Goal: Task Accomplishment & Management: Use online tool/utility

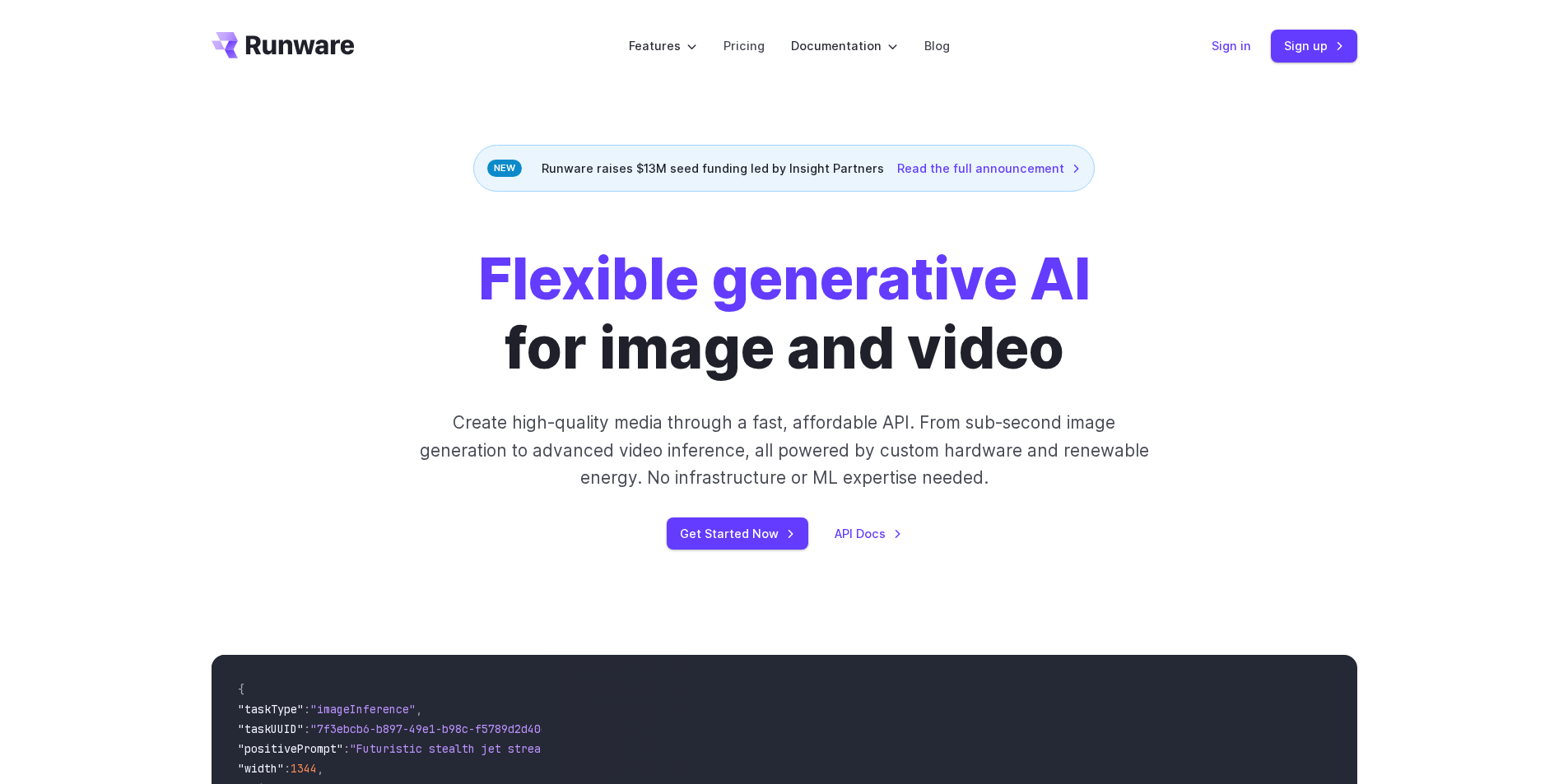
click at [1237, 46] on link "Sign in" at bounding box center [1231, 45] width 39 height 19
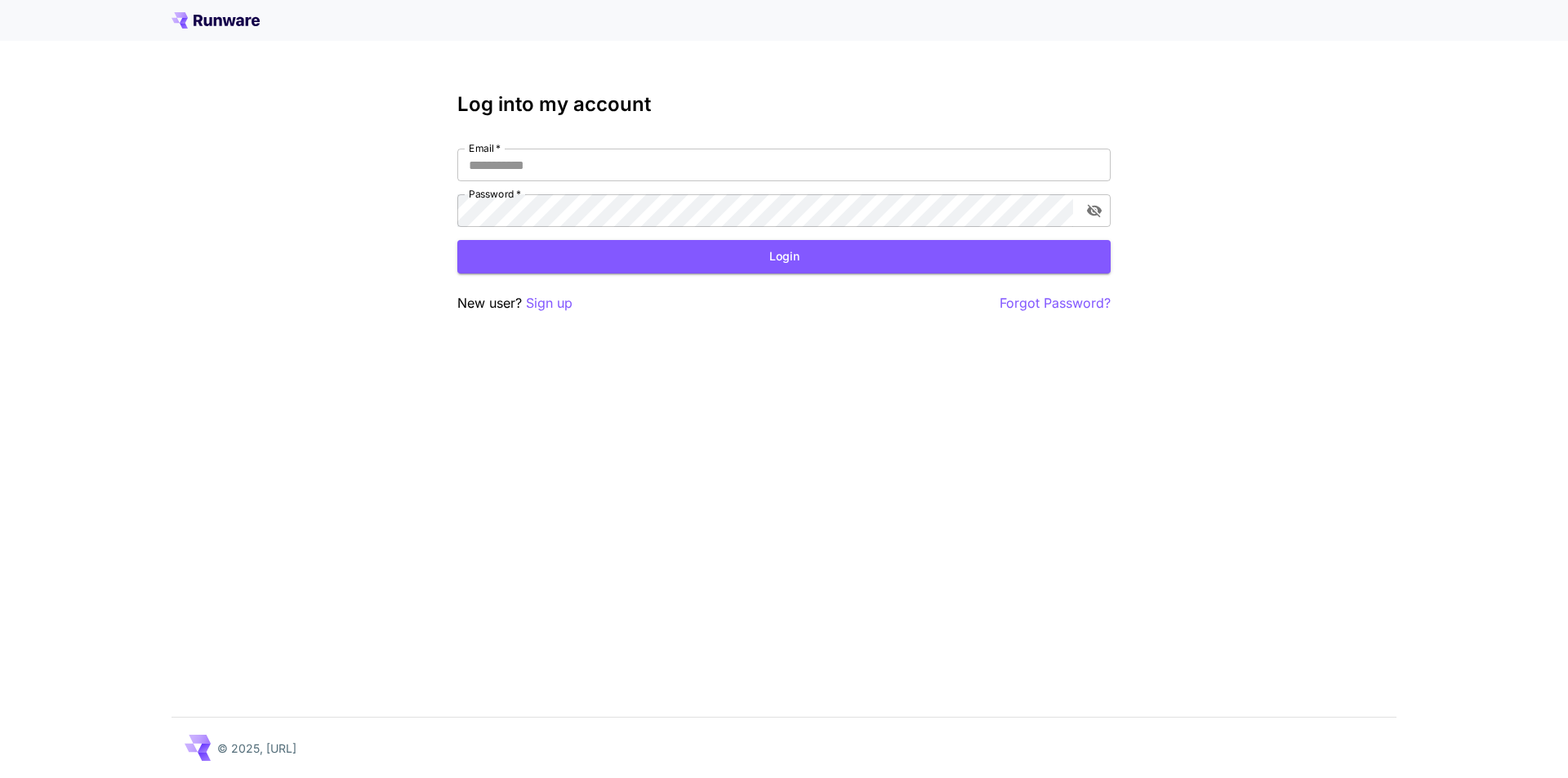
click at [503, 307] on p "New user? Sign up" at bounding box center [515, 304] width 115 height 20
click at [536, 305] on p "Sign up" at bounding box center [549, 304] width 47 height 20
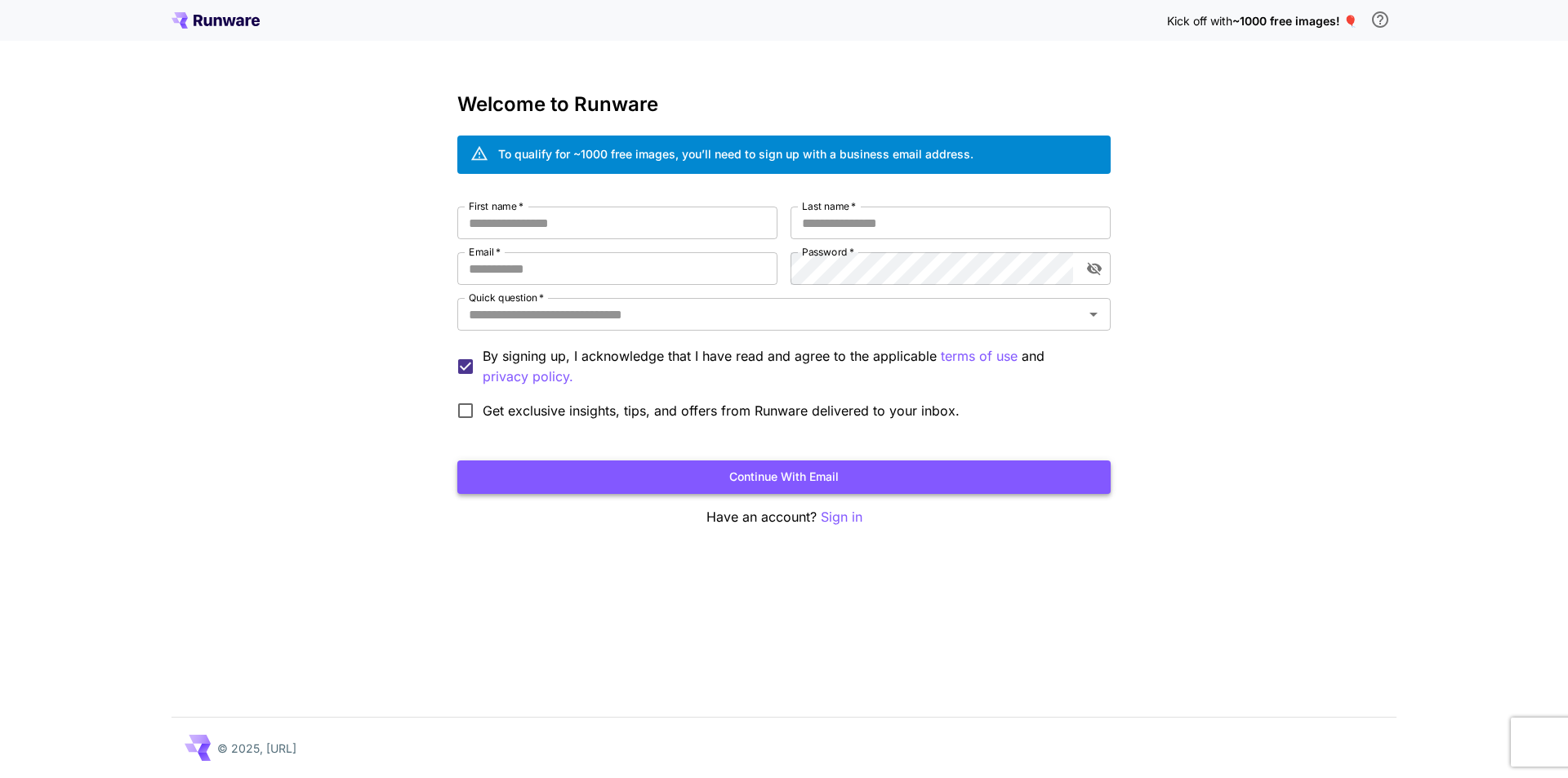
click at [825, 478] on button "Continue with email" at bounding box center [784, 478] width 654 height 34
click at [519, 222] on input "First name   *" at bounding box center [617, 222] width 321 height 33
click at [995, 522] on p "Have an account? Sign in" at bounding box center [784, 518] width 654 height 20
click at [224, 25] on icon at bounding box center [216, 19] width 88 height 16
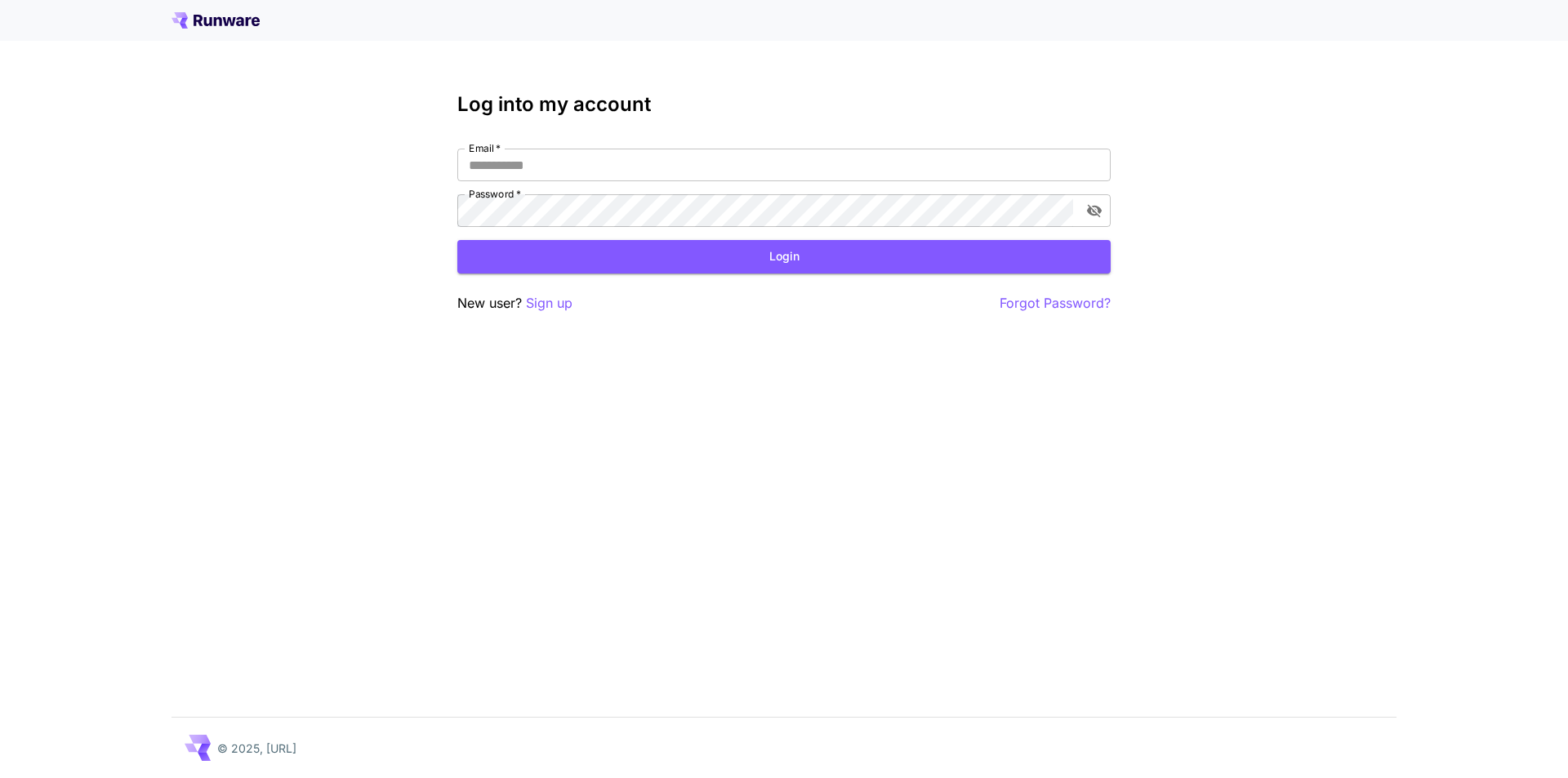
click at [207, 19] on icon at bounding box center [216, 19] width 88 height 16
click at [490, 307] on p "New user? Sign up" at bounding box center [515, 304] width 115 height 20
click at [563, 306] on p "Sign up" at bounding box center [549, 304] width 47 height 20
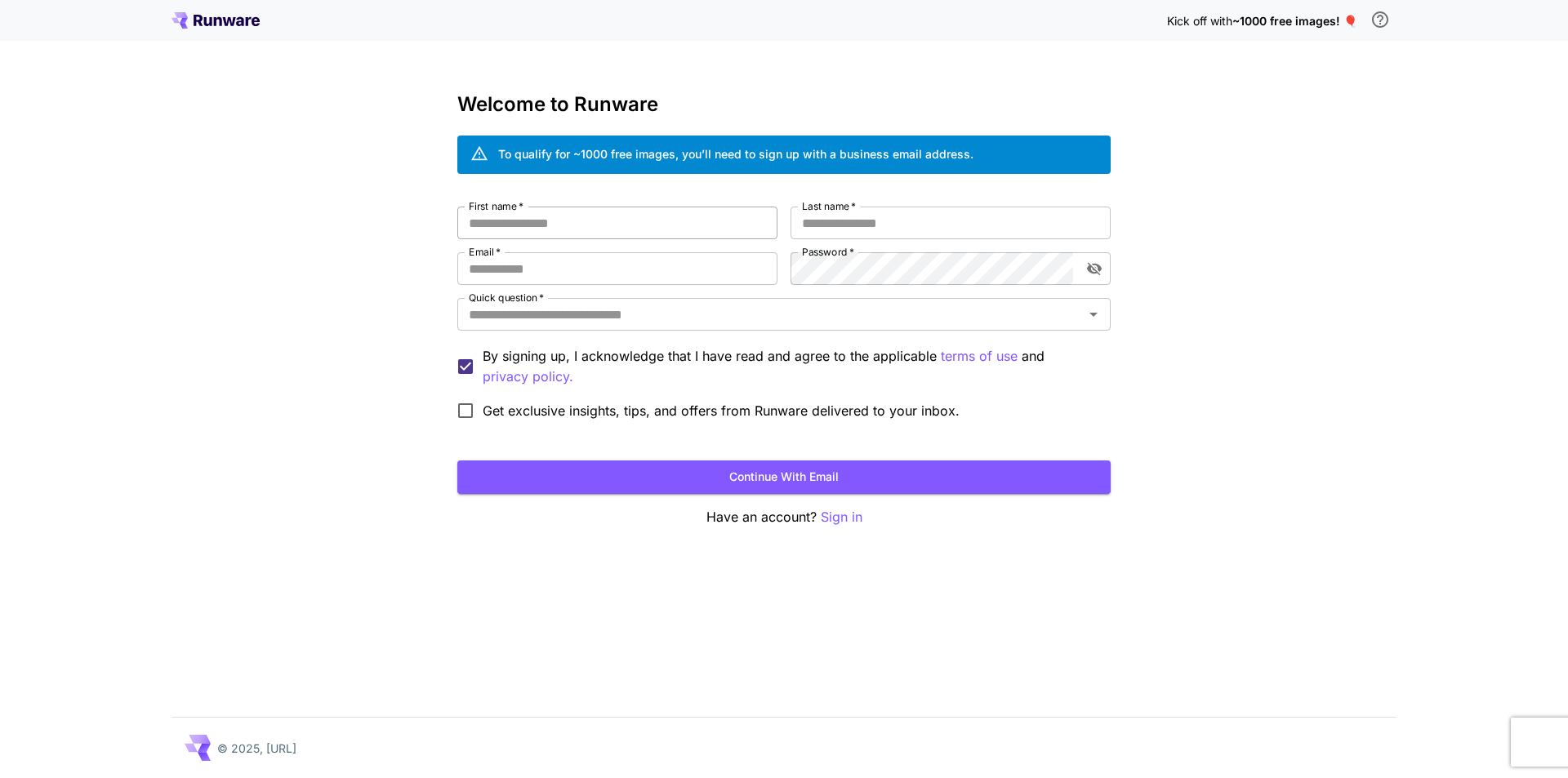
click at [566, 218] on input "First name   *" at bounding box center [617, 222] width 321 height 33
type input "*"
type input "******"
click at [856, 229] on input "Last name   *" at bounding box center [951, 222] width 321 height 33
type input "*******"
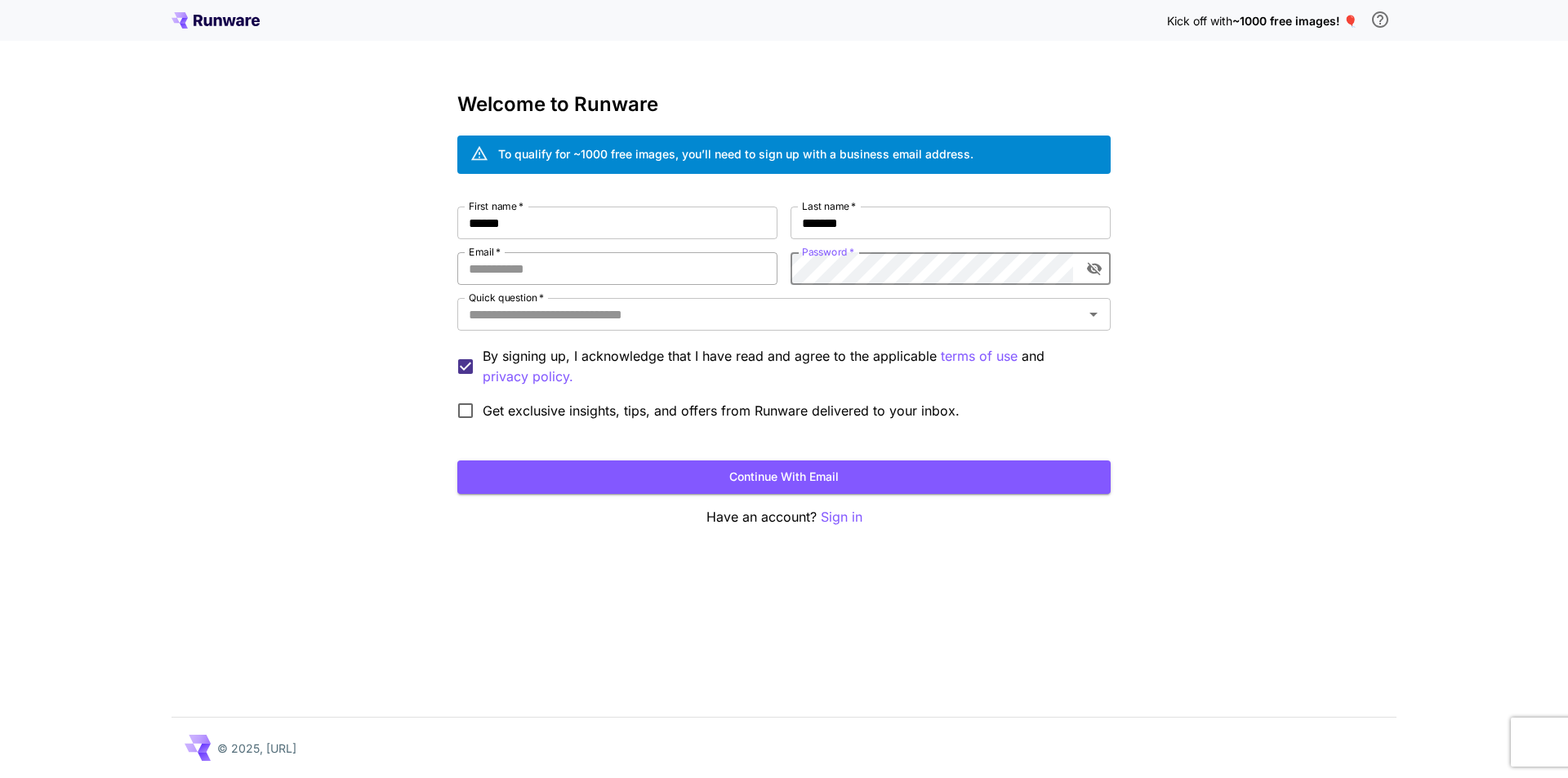
click at [546, 269] on input "Email   *" at bounding box center [617, 268] width 321 height 33
type input "**********"
drag, startPoint x: 976, startPoint y: 318, endPoint x: 967, endPoint y: 324, distance: 10.8
click at [976, 317] on input "Quick question   *" at bounding box center [770, 314] width 617 height 23
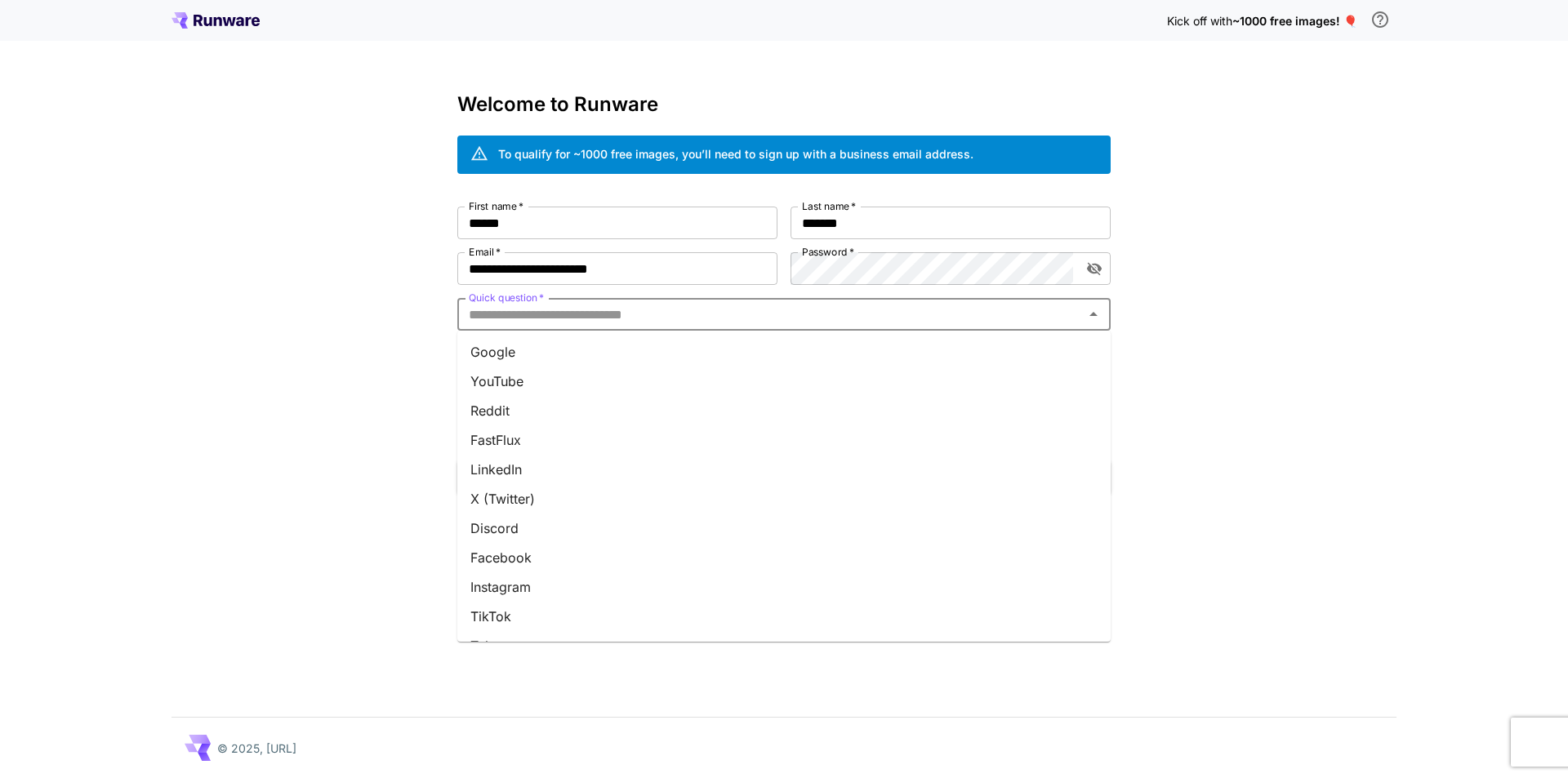
click at [825, 358] on li "Google" at bounding box center [784, 352] width 654 height 30
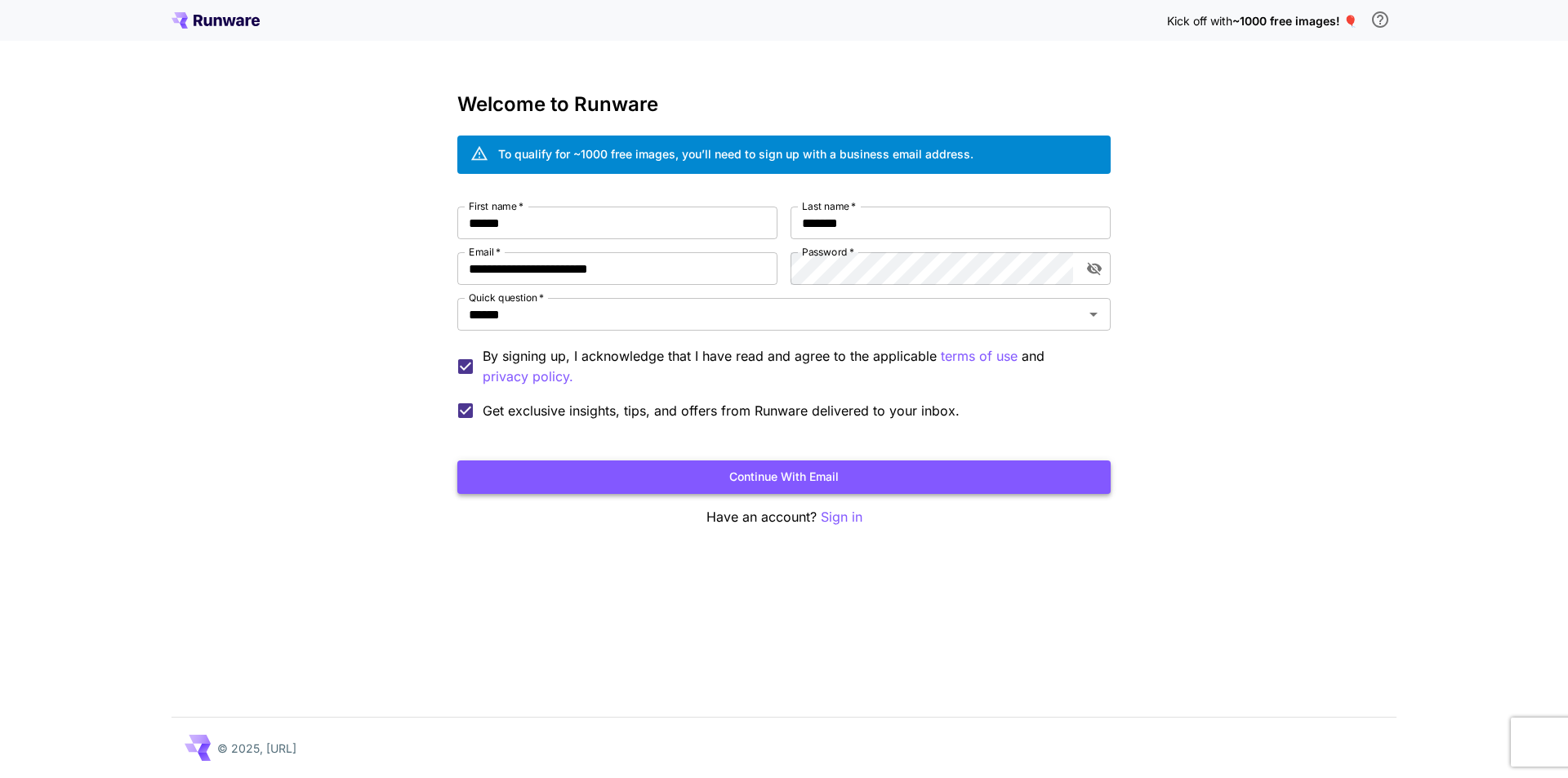
click at [760, 470] on button "Continue with email" at bounding box center [784, 478] width 654 height 34
click at [866, 468] on button "Continue with email" at bounding box center [784, 478] width 654 height 34
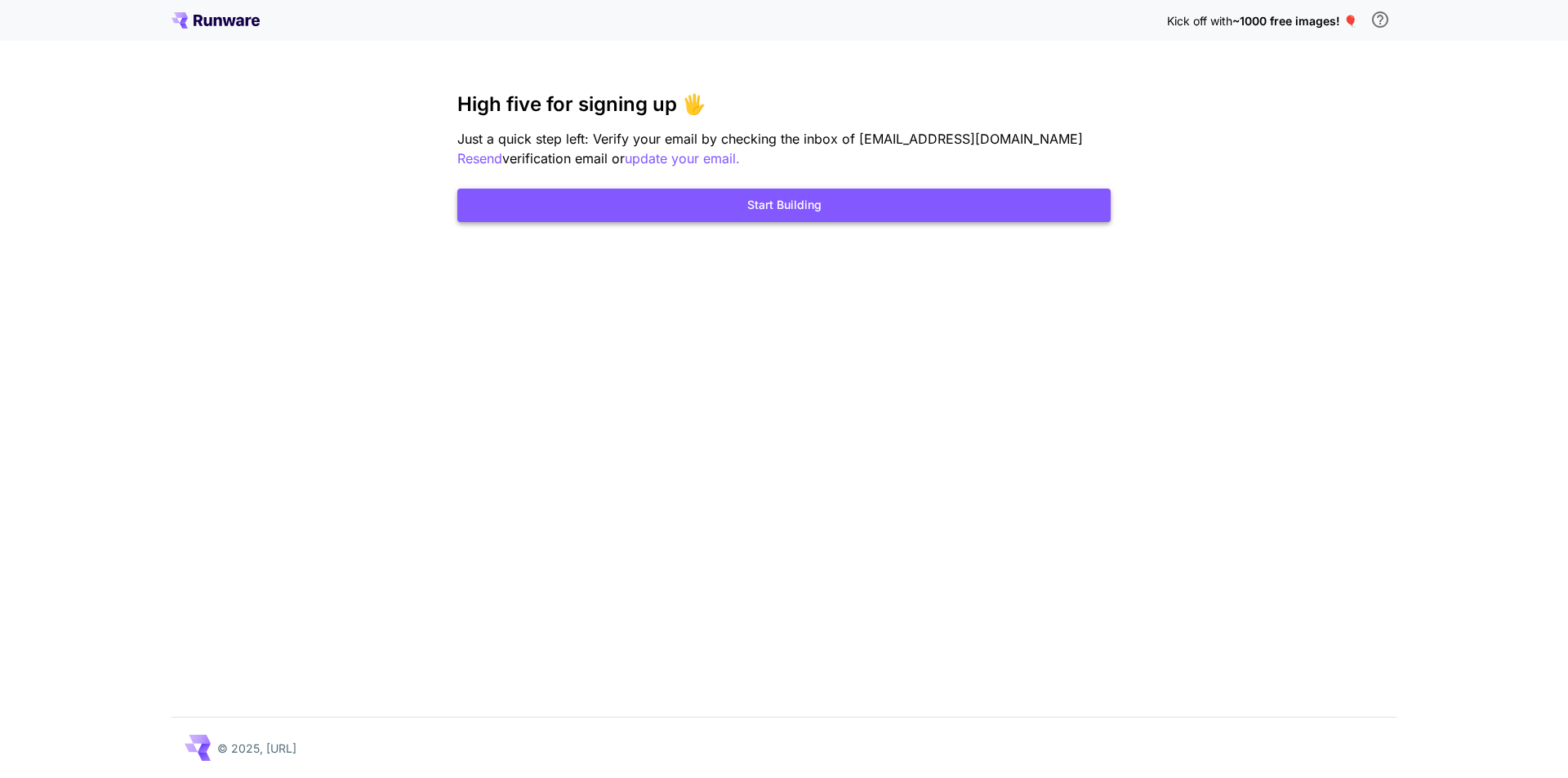
click at [734, 202] on button "Start Building" at bounding box center [784, 205] width 654 height 34
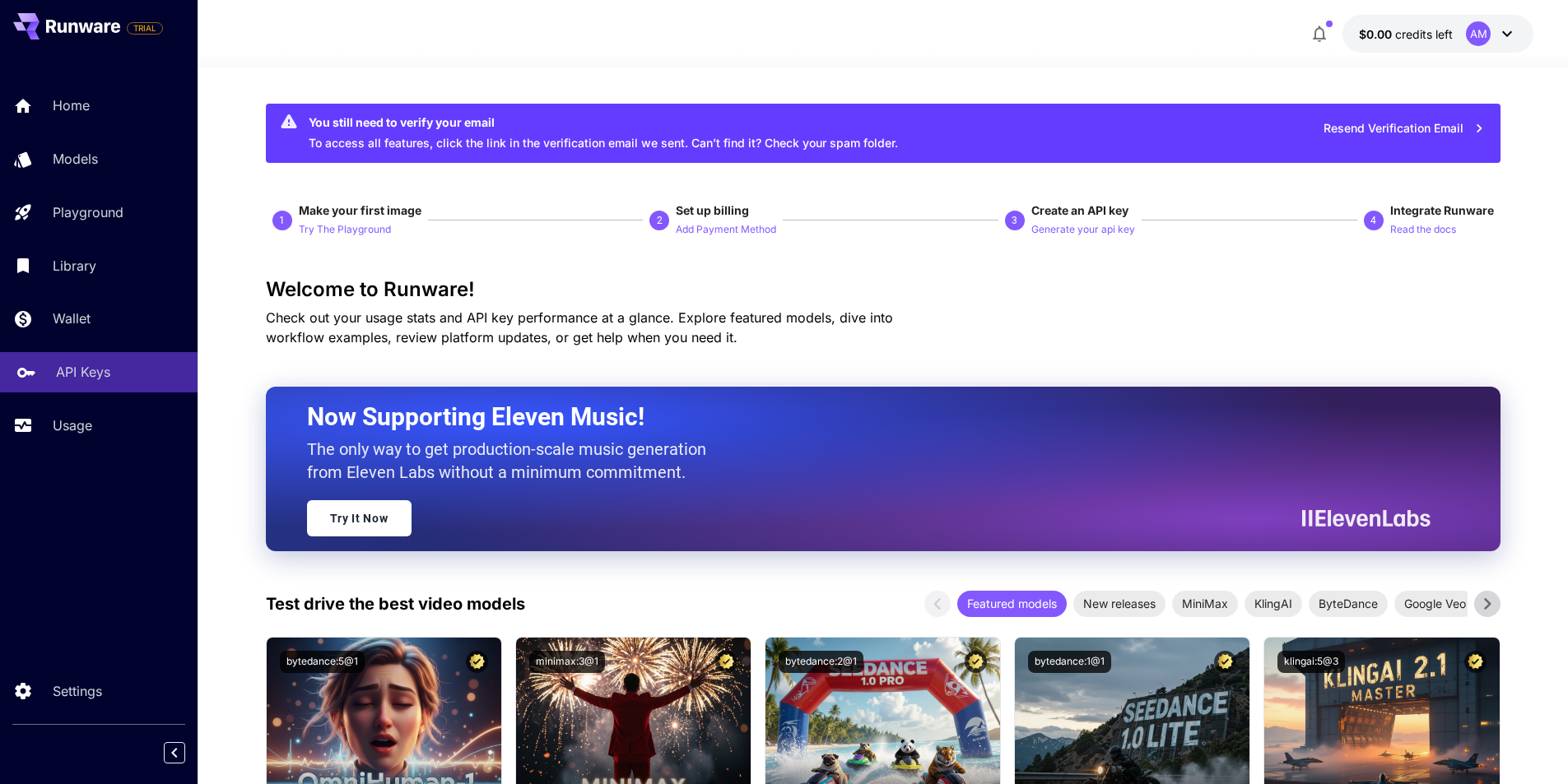
click at [118, 365] on div "API Keys" at bounding box center [120, 372] width 129 height 20
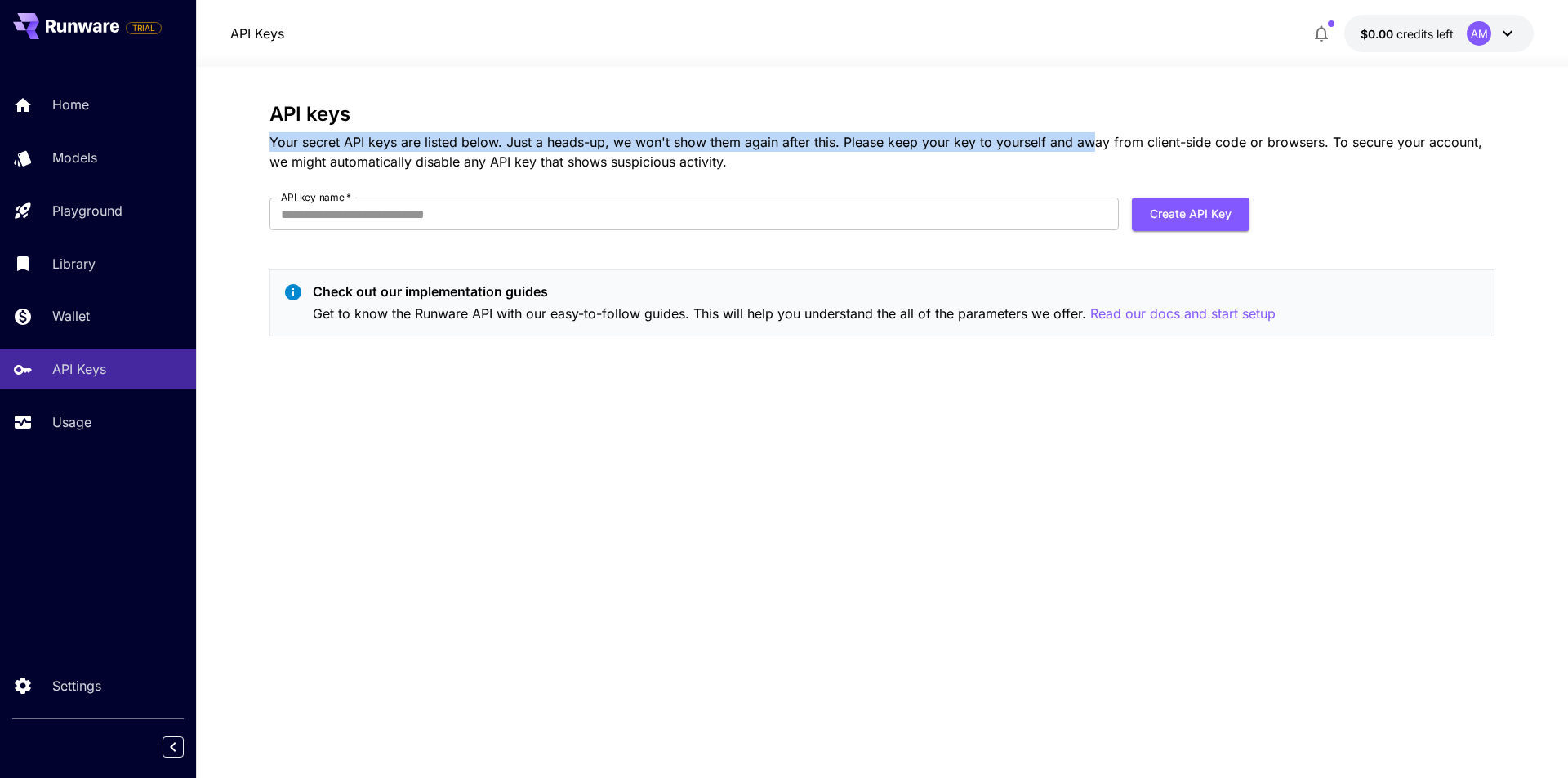
drag, startPoint x: 265, startPoint y: 139, endPoint x: 1094, endPoint y: 145, distance: 829.0
click at [1094, 145] on section "API keys Your secret API keys are listed below. Just a heads-up, we won't show …" at bounding box center [882, 422] width 1372 height 711
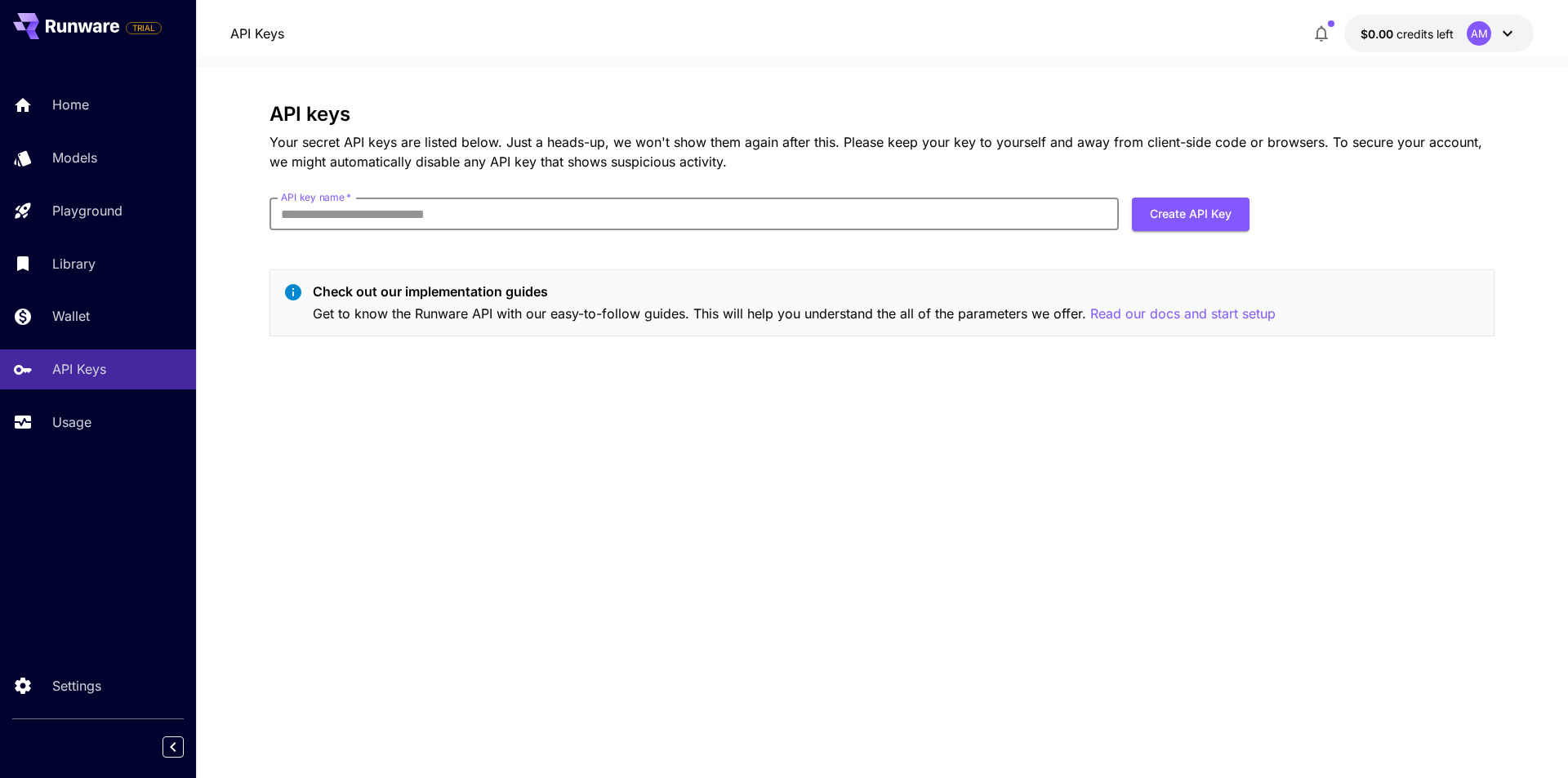
click at [825, 219] on input "API key name   *" at bounding box center [694, 214] width 849 height 33
paste input "**********"
click at [1158, 211] on button "Create API Key" at bounding box center [1191, 215] width 118 height 34
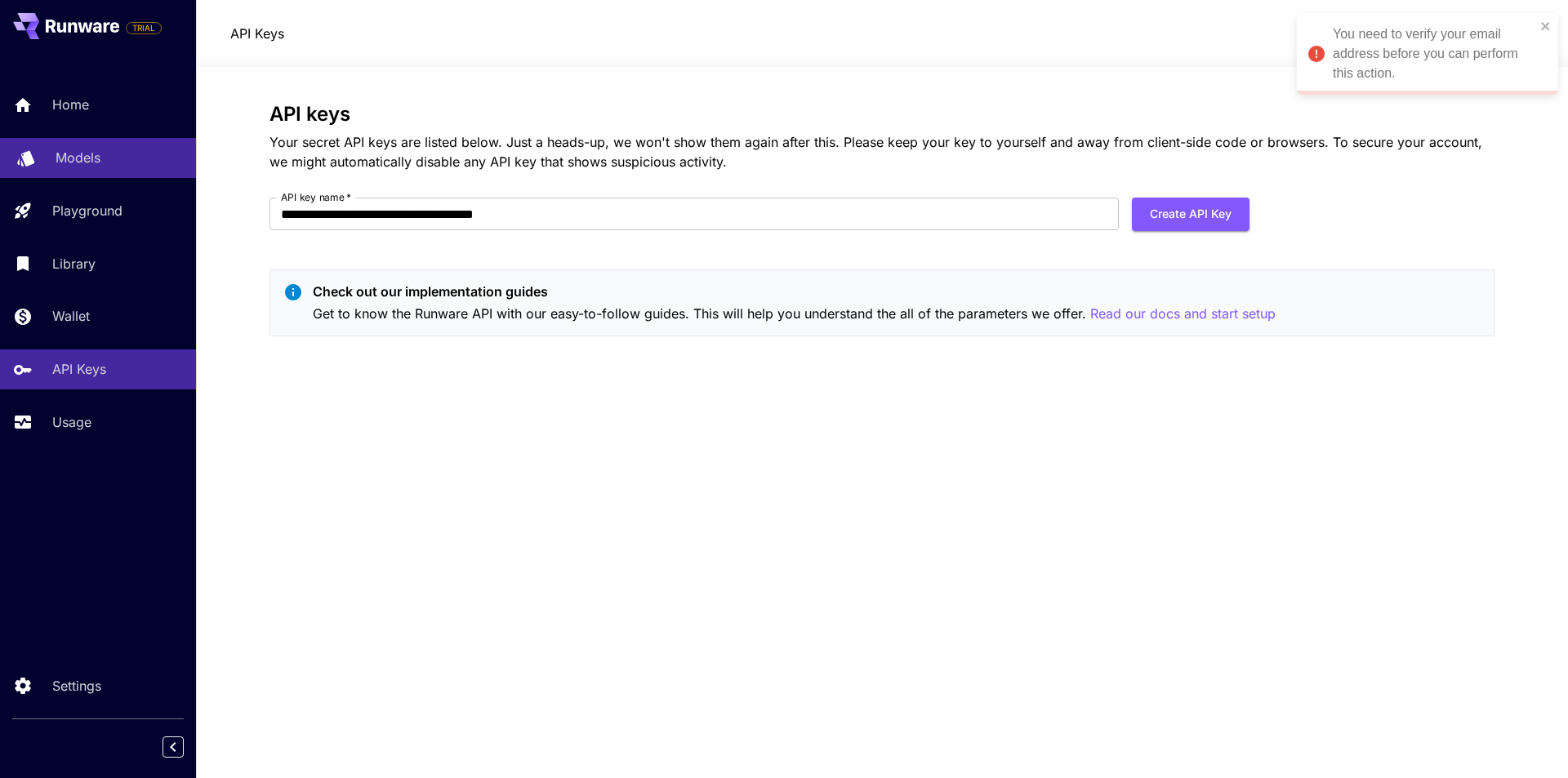
drag, startPoint x: 620, startPoint y: 216, endPoint x: 123, endPoint y: 151, distance: 501.2
click at [95, 144] on div "**********" at bounding box center [784, 389] width 1568 height 778
paste input "text"
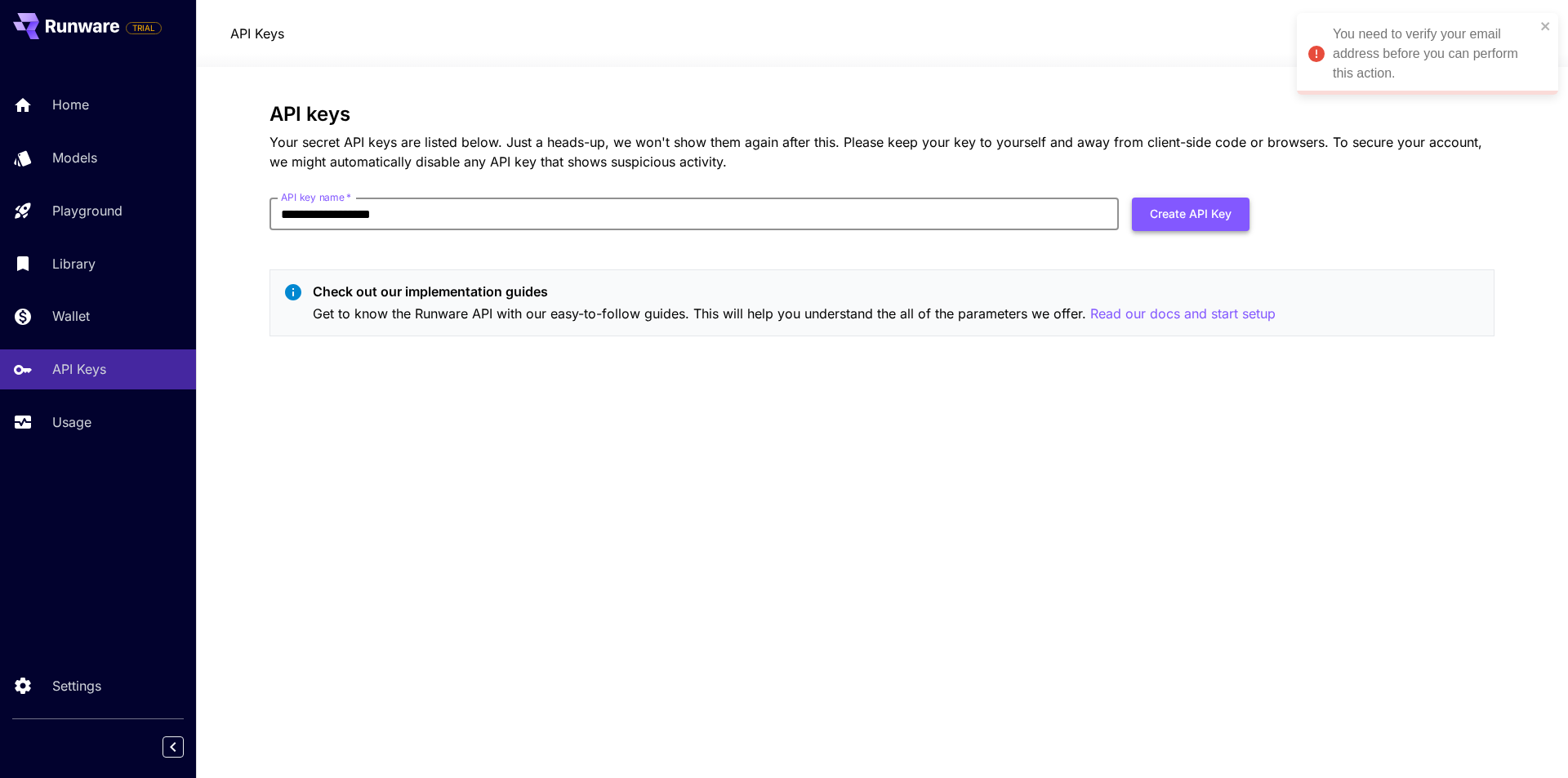
type input "**********"
click at [1185, 216] on button "Create API Key" at bounding box center [1191, 215] width 118 height 34
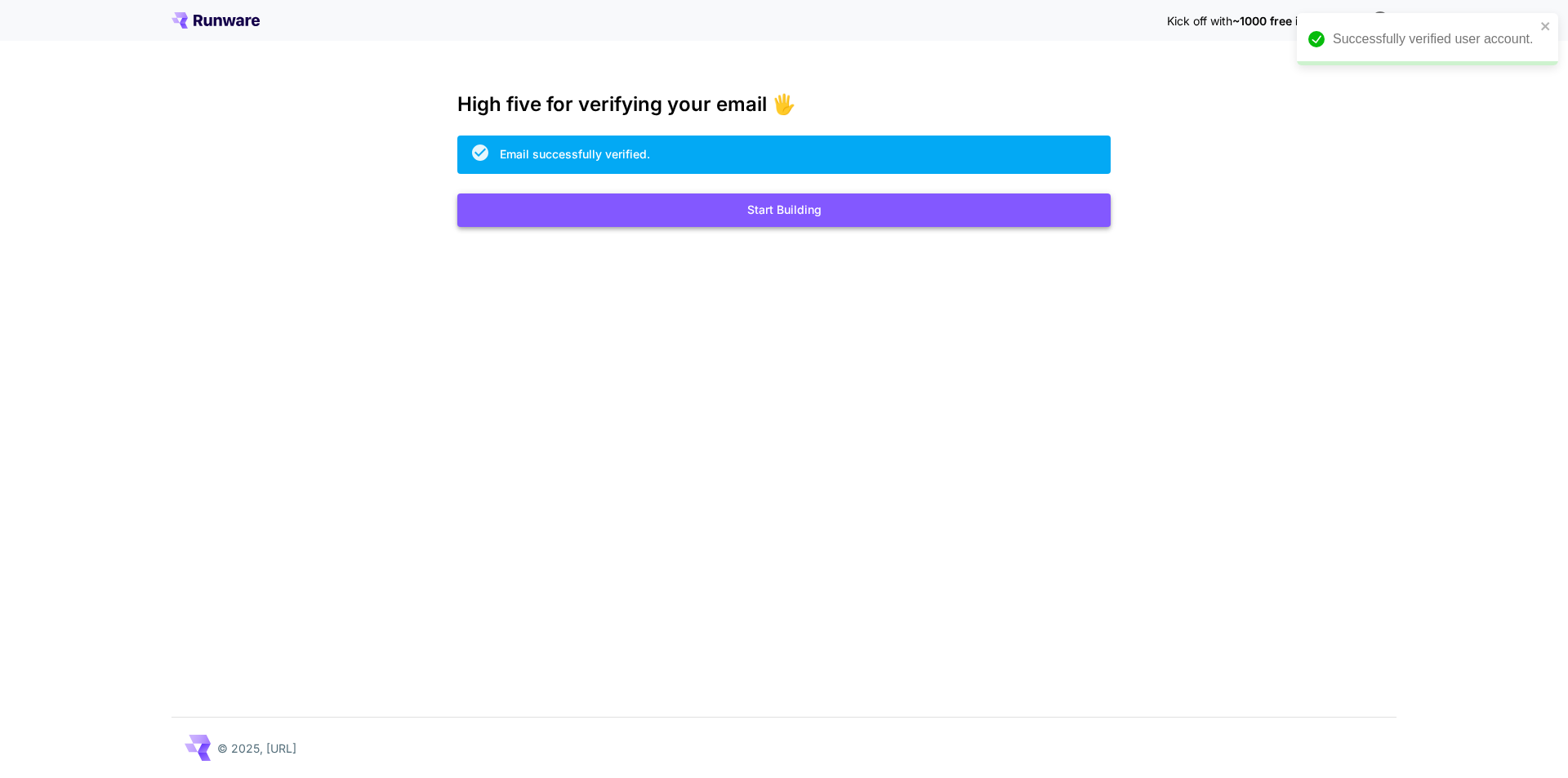
click at [853, 211] on button "Start Building" at bounding box center [784, 211] width 654 height 34
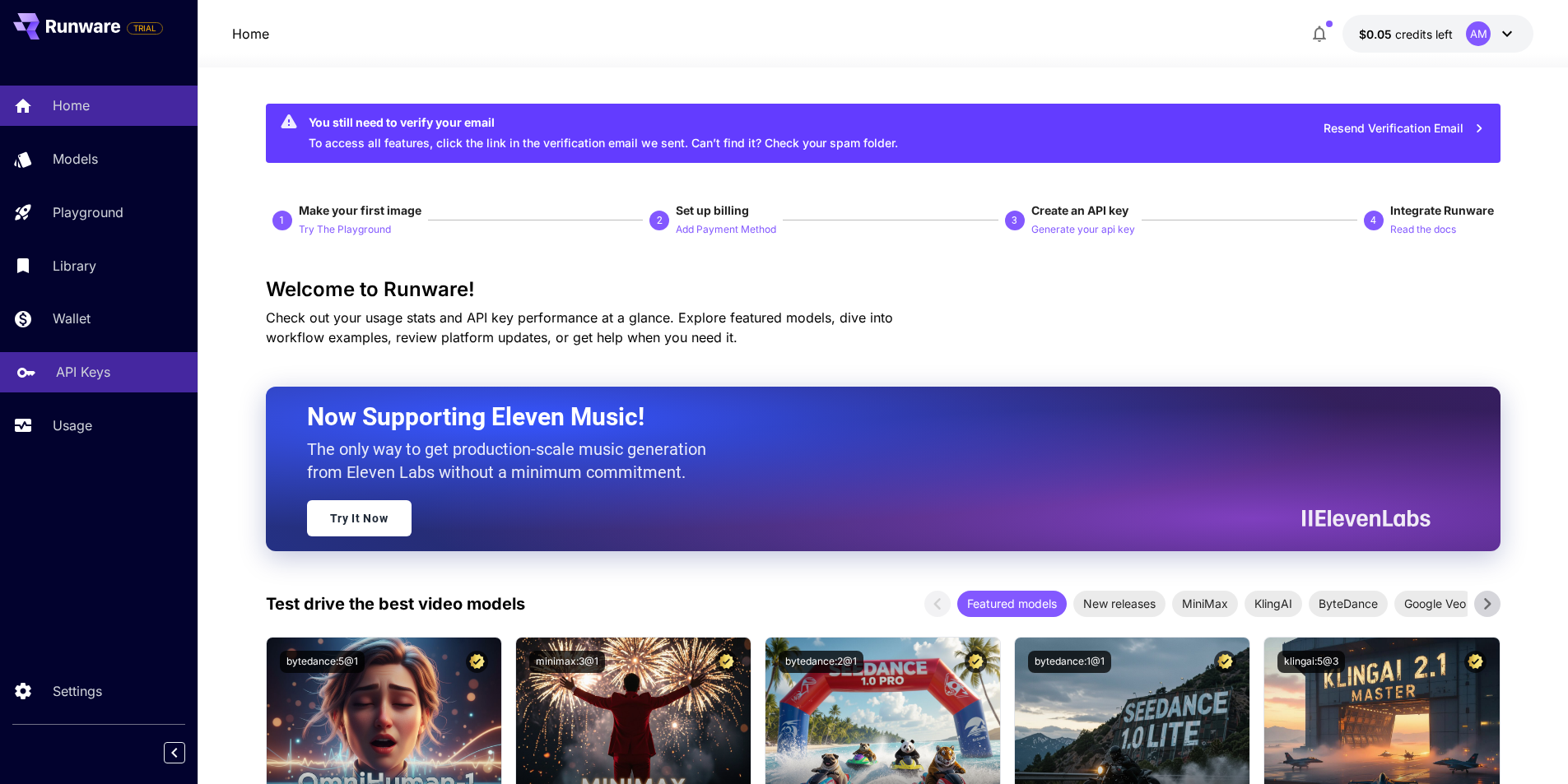
click at [113, 378] on div "API Keys" at bounding box center [120, 372] width 129 height 20
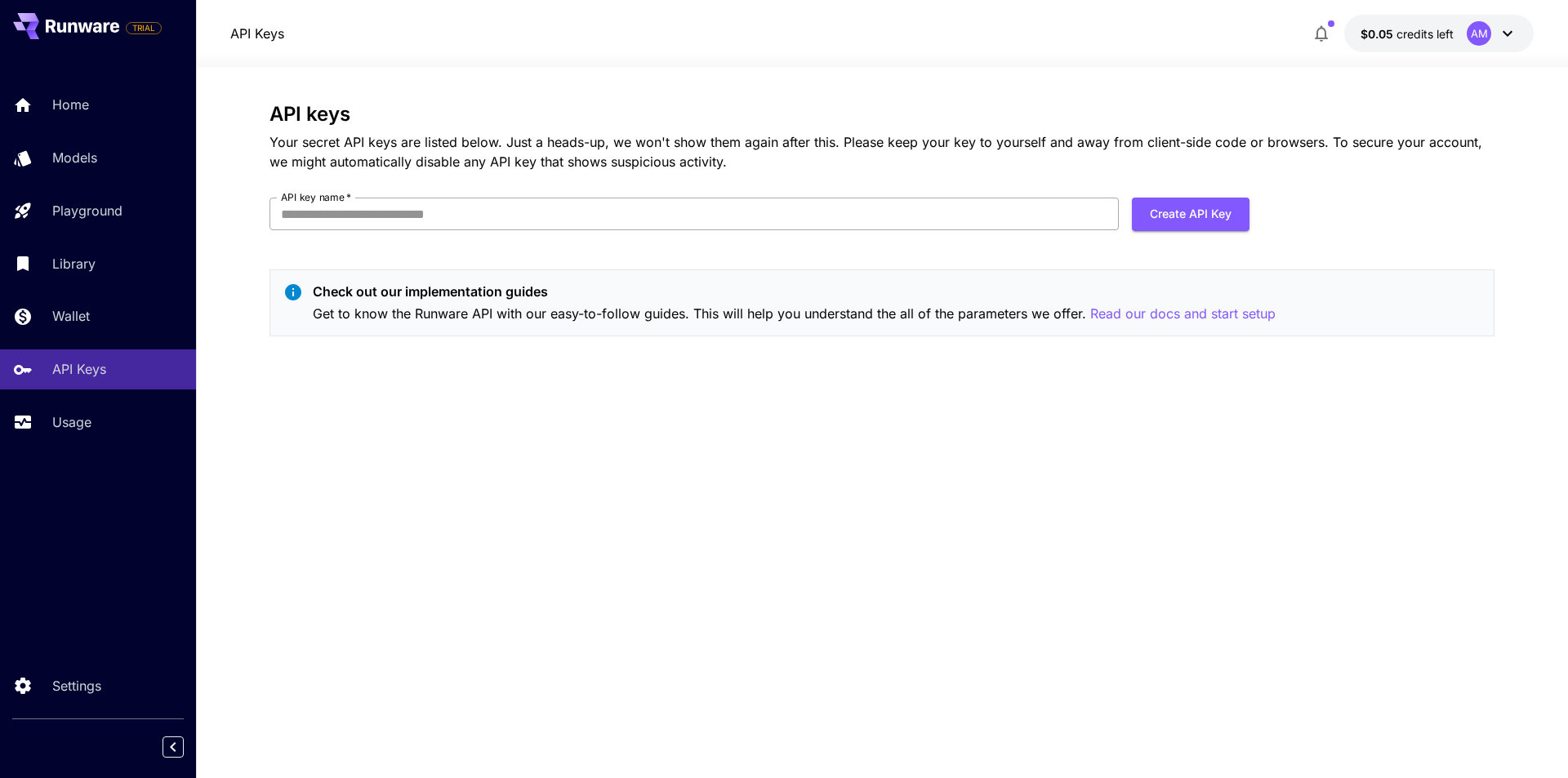
click at [475, 216] on input "API key name   *" at bounding box center [694, 214] width 849 height 33
paste input "**********"
type input "**********"
click at [1194, 203] on button "Create API Key" at bounding box center [1191, 215] width 118 height 34
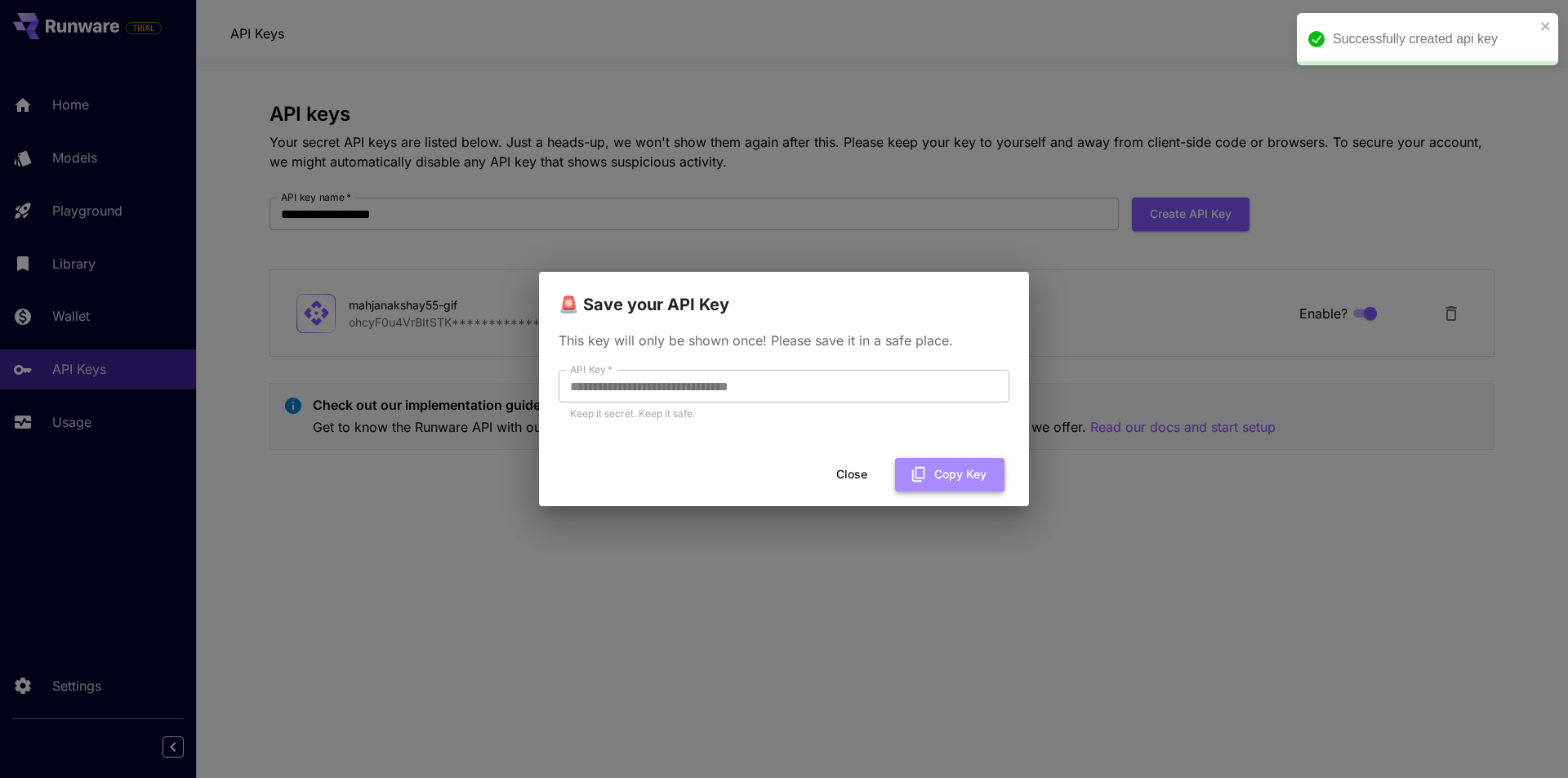
click at [968, 477] on button "Copy Key" at bounding box center [949, 475] width 109 height 34
click at [983, 476] on button "Copied" at bounding box center [957, 475] width 96 height 34
